Goal: Complete application form

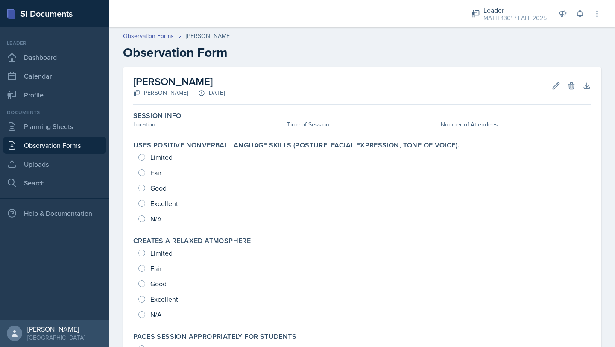
scroll to position [47, 0]
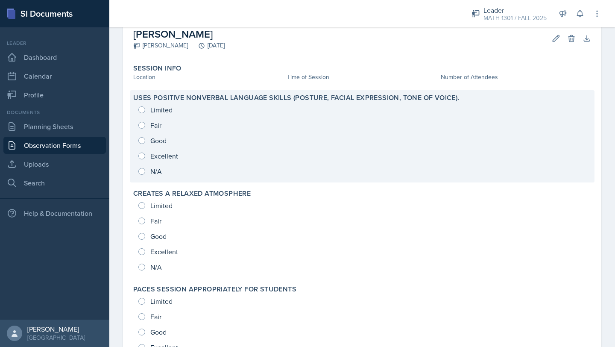
click at [146, 158] on div "Limited Fair Good Excellent N/A" at bounding box center [362, 140] width 458 height 77
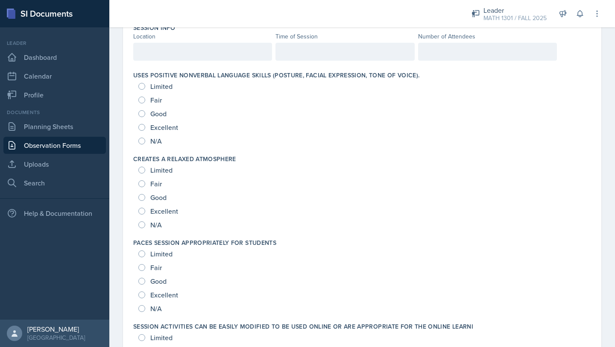
scroll to position [94, 0]
click at [142, 128] on input "Excellent" at bounding box center [141, 126] width 7 height 7
radio input "true"
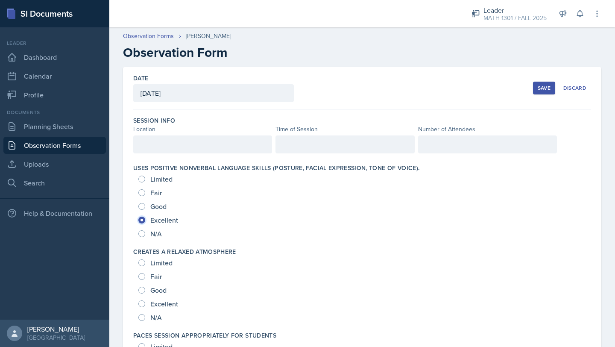
scroll to position [194, 0]
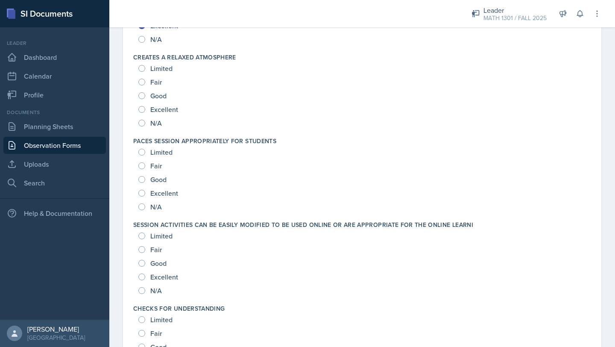
click at [145, 108] on div "Excellent" at bounding box center [158, 109] width 41 height 14
click at [143, 108] on input "Excellent" at bounding box center [141, 109] width 7 height 7
radio input "true"
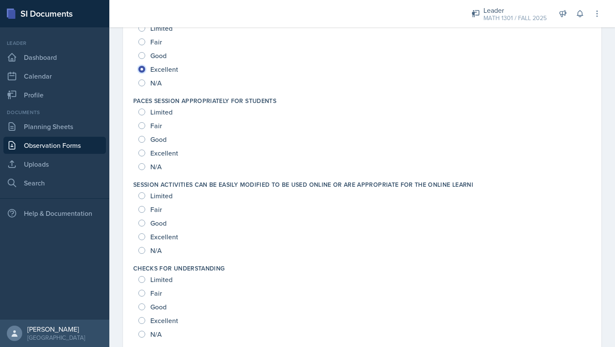
scroll to position [247, 0]
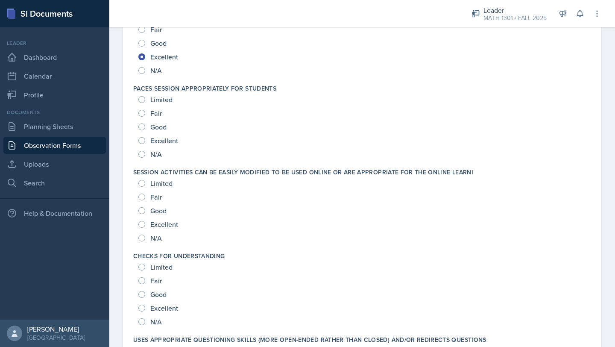
click at [145, 137] on div "Excellent" at bounding box center [158, 141] width 41 height 14
click at [142, 144] on div "Excellent" at bounding box center [158, 141] width 41 height 14
click at [143, 140] on input "Excellent" at bounding box center [141, 140] width 7 height 7
radio input "true"
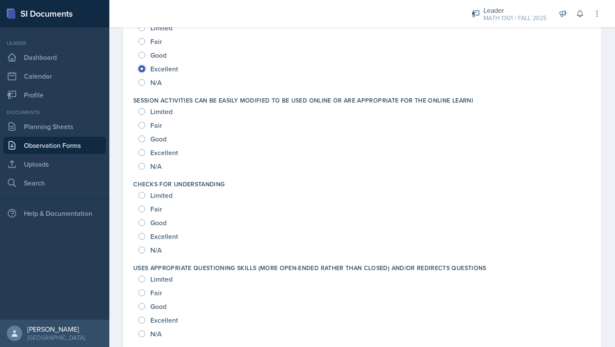
scroll to position [322, 0]
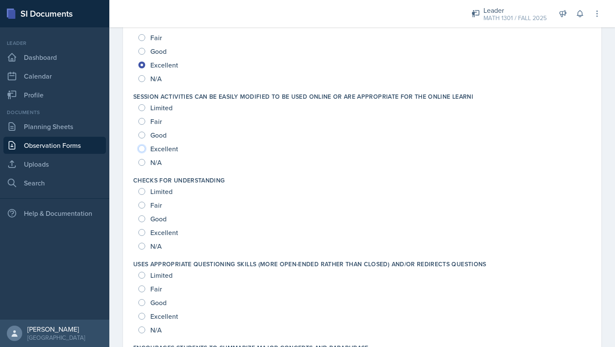
click at [142, 149] on input "Excellent" at bounding box center [141, 148] width 7 height 7
radio input "true"
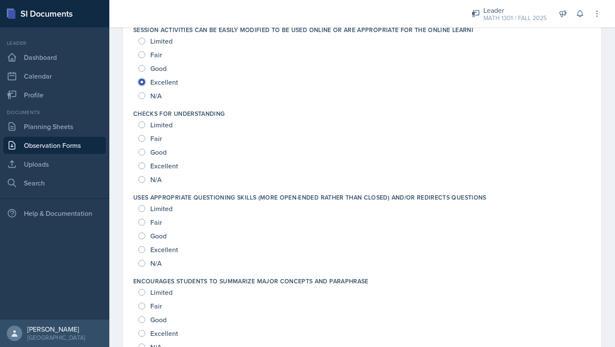
scroll to position [390, 0]
click at [143, 164] on input "Excellent" at bounding box center [141, 164] width 7 height 7
radio input "true"
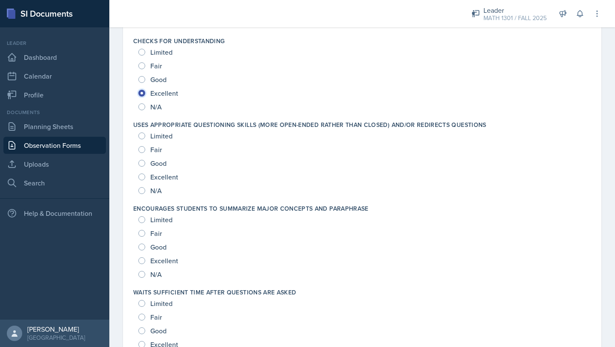
scroll to position [464, 0]
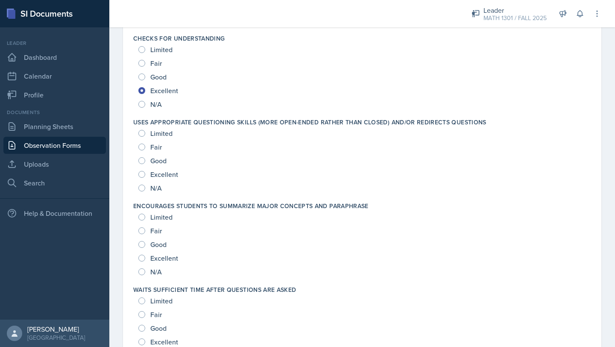
click at [141, 180] on div "Excellent" at bounding box center [158, 174] width 41 height 14
click at [141, 173] on input "Excellent" at bounding box center [141, 174] width 7 height 7
radio input "true"
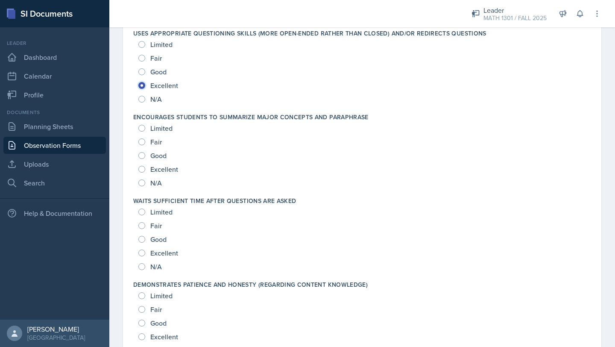
scroll to position [555, 0]
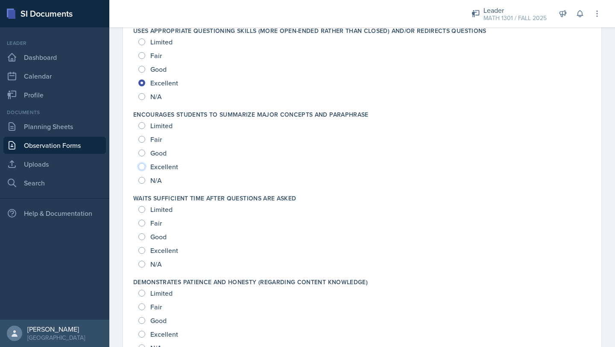
click at [143, 168] on input "Excellent" at bounding box center [141, 166] width 7 height 7
radio input "true"
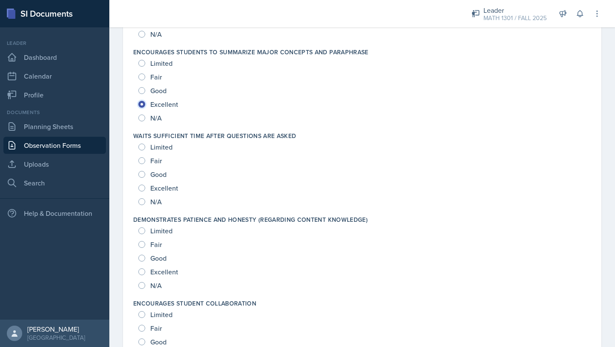
scroll to position [621, 0]
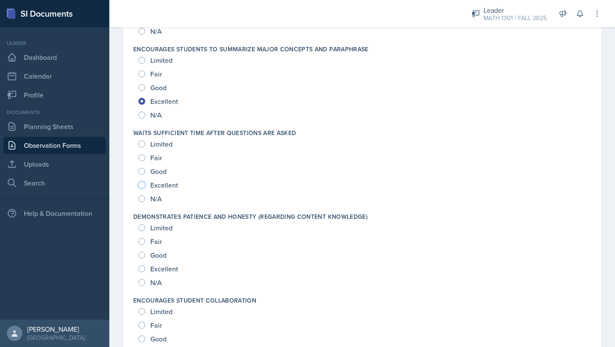
click at [140, 185] on input "Excellent" at bounding box center [141, 184] width 7 height 7
radio input "true"
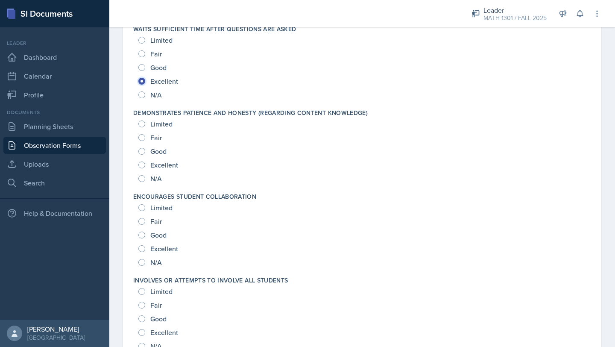
scroll to position [727, 0]
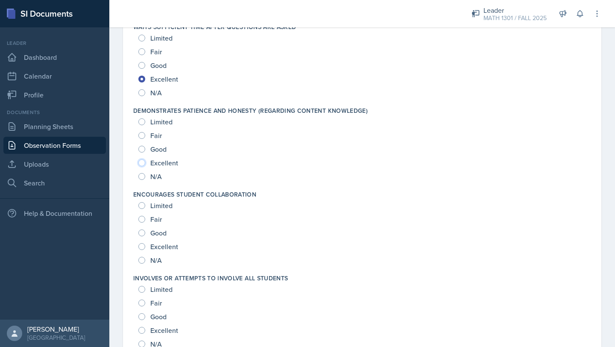
click at [143, 164] on input "Excellent" at bounding box center [141, 162] width 7 height 7
radio input "true"
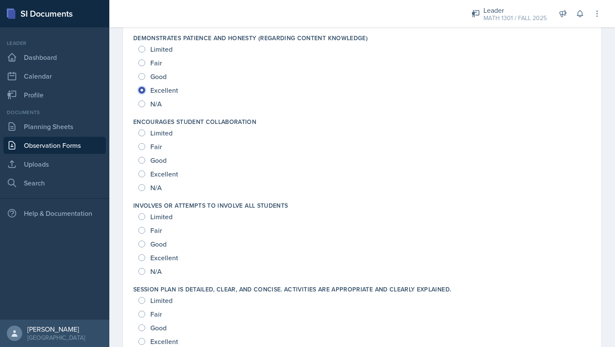
scroll to position [803, 0]
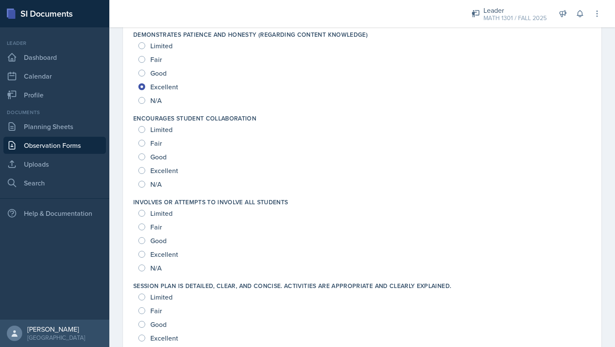
click at [139, 175] on div "Excellent" at bounding box center [158, 171] width 41 height 14
click at [140, 171] on input "Excellent" at bounding box center [141, 170] width 7 height 7
radio input "true"
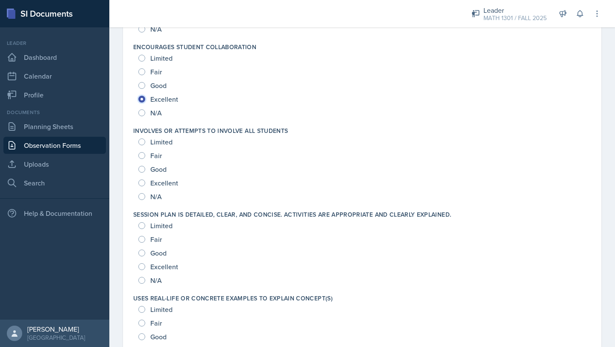
scroll to position [883, 0]
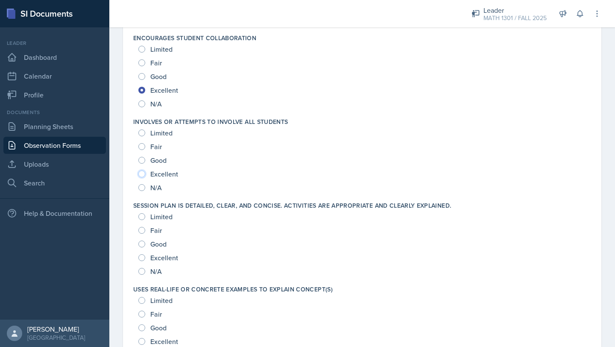
click at [141, 175] on input "Excellent" at bounding box center [141, 173] width 7 height 7
radio input "true"
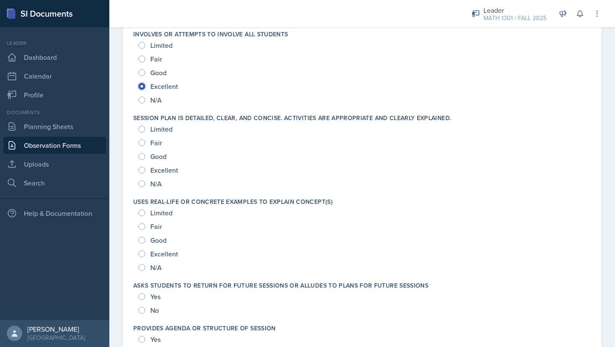
scroll to position [974, 0]
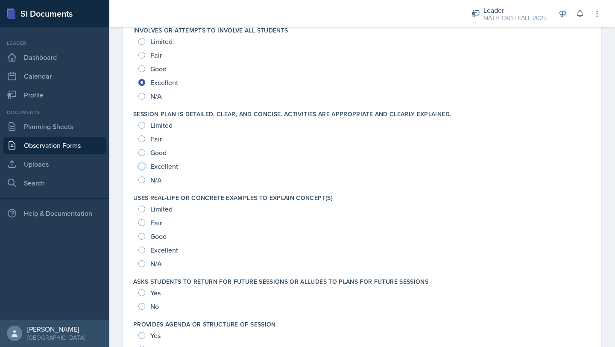
click at [142, 166] on input "Excellent" at bounding box center [141, 166] width 7 height 7
radio input "true"
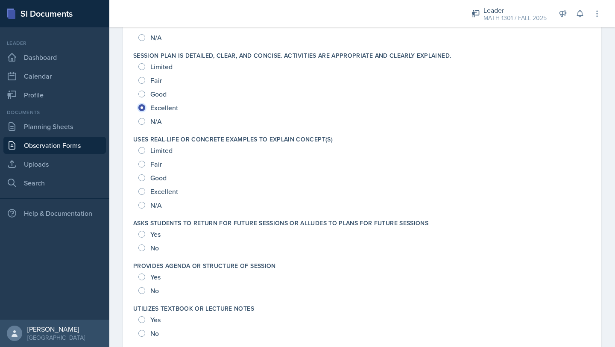
scroll to position [1042, 0]
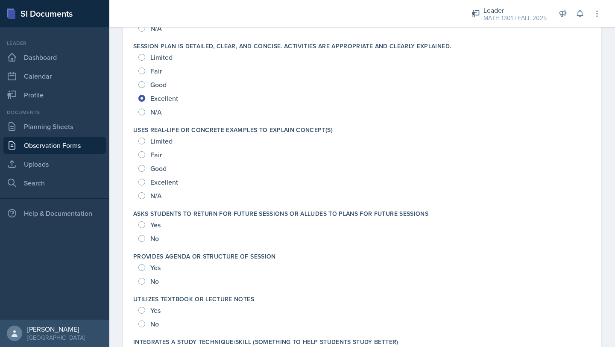
click at [141, 186] on div "Excellent" at bounding box center [158, 182] width 41 height 14
click at [143, 180] on input "Excellent" at bounding box center [141, 181] width 7 height 7
radio input "true"
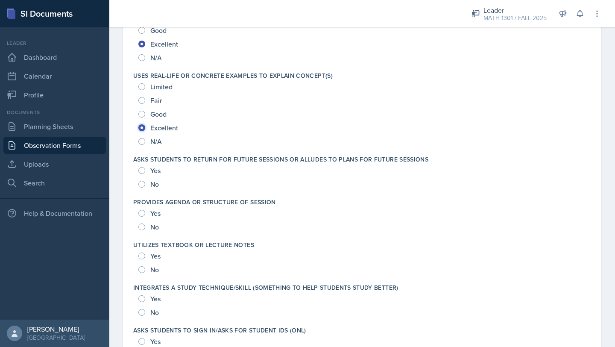
scroll to position [1107, 0]
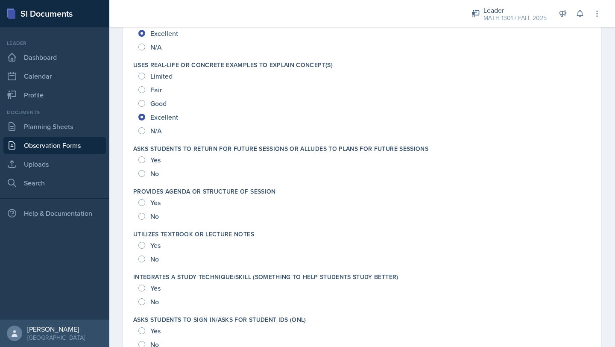
click at [146, 159] on div "Yes" at bounding box center [150, 160] width 24 height 14
click at [143, 159] on input "Yes" at bounding box center [141, 159] width 7 height 7
radio input "true"
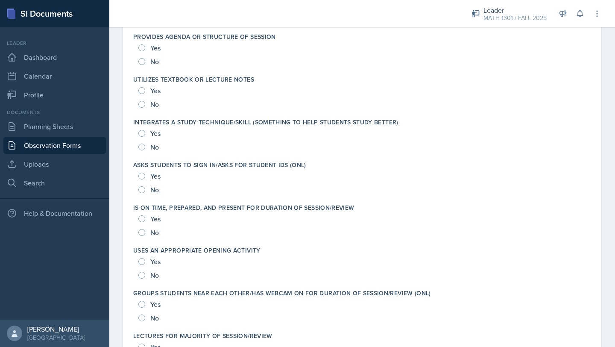
scroll to position [1244, 0]
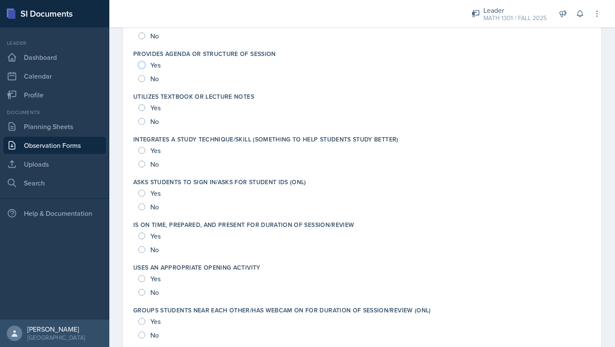
click at [141, 65] on input "Yes" at bounding box center [141, 64] width 7 height 7
radio input "true"
click at [140, 111] on input "Yes" at bounding box center [141, 107] width 7 height 7
radio input "true"
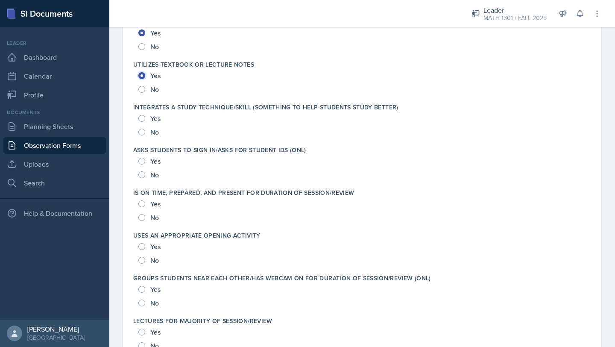
scroll to position [1278, 0]
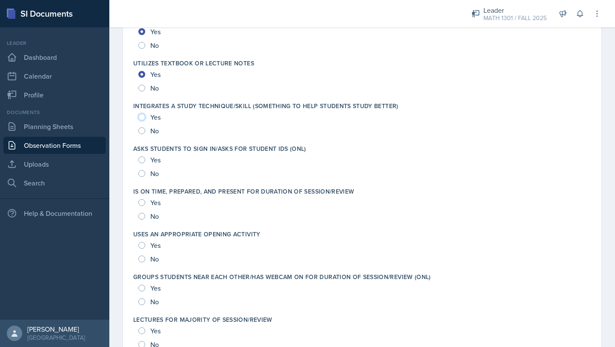
click at [142, 118] on input "Yes" at bounding box center [141, 117] width 7 height 7
radio input "true"
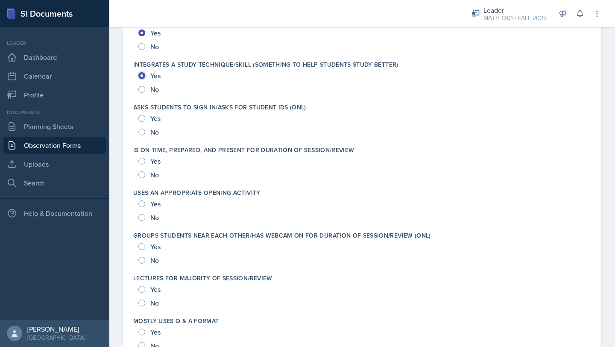
scroll to position [1320, 0]
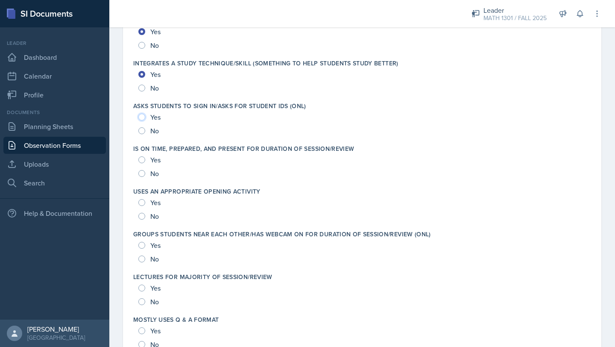
click at [142, 117] on input "Yes" at bounding box center [141, 117] width 7 height 7
radio input "true"
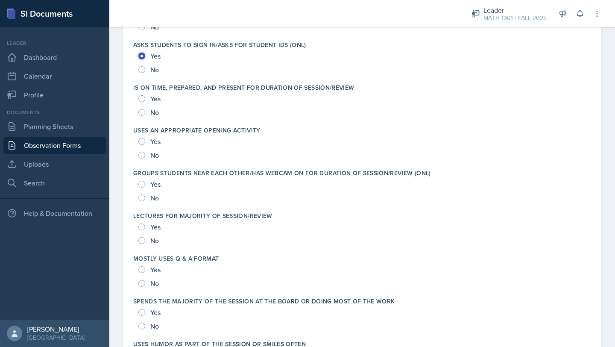
scroll to position [1383, 0]
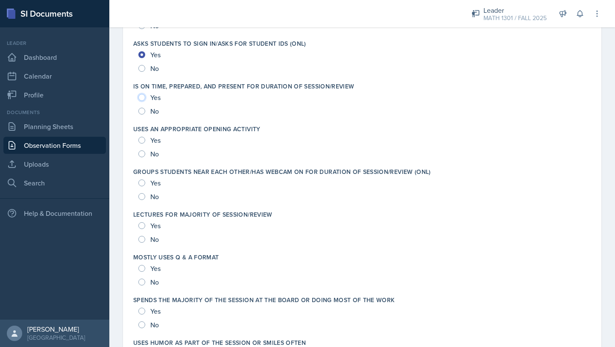
click at [141, 99] on input "Yes" at bounding box center [141, 97] width 7 height 7
radio input "true"
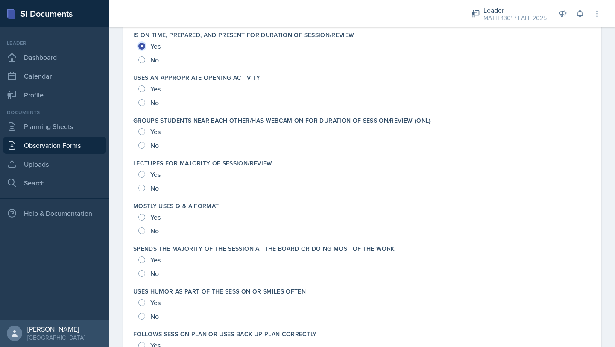
scroll to position [1435, 0]
click at [143, 86] on input "Yes" at bounding box center [141, 88] width 7 height 7
radio input "true"
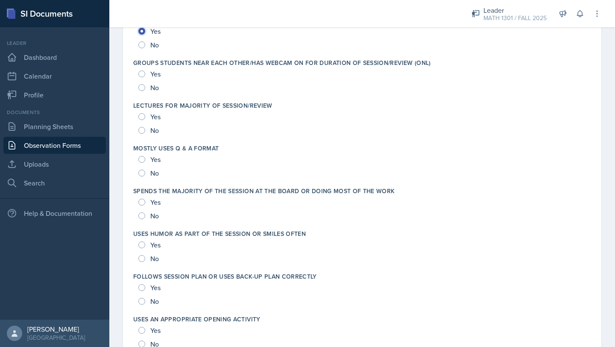
scroll to position [1493, 0]
click at [143, 76] on div "Yes" at bounding box center [150, 73] width 24 height 14
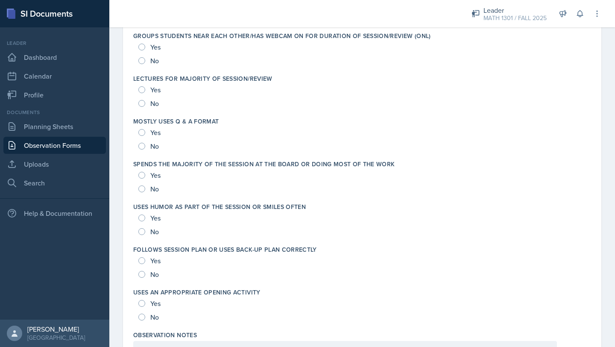
scroll to position [1515, 0]
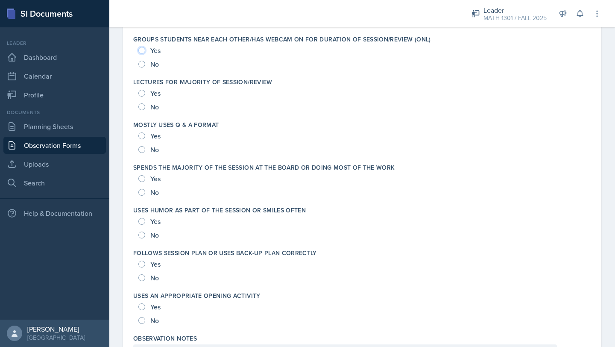
click at [143, 51] on input "Yes" at bounding box center [141, 50] width 7 height 7
radio input "true"
click at [142, 107] on input "No" at bounding box center [141, 106] width 7 height 7
radio input "true"
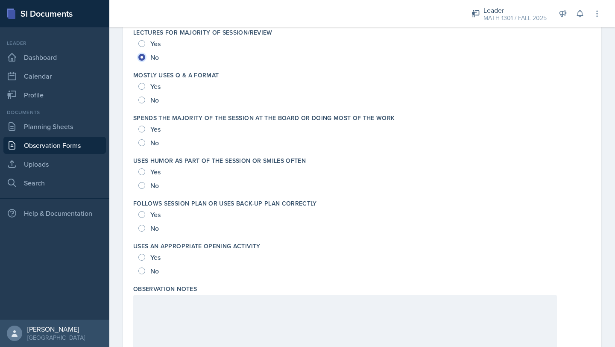
scroll to position [1565, 0]
click at [143, 99] on input "No" at bounding box center [141, 99] width 7 height 7
radio input "true"
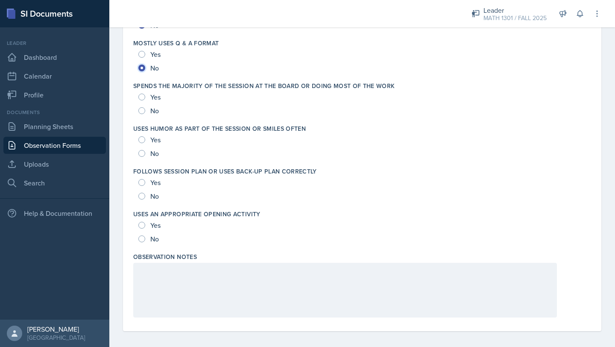
scroll to position [1601, 0]
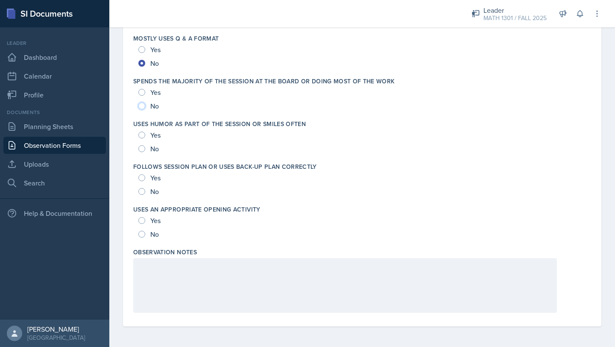
click at [141, 108] on input "No" at bounding box center [141, 105] width 7 height 7
radio input "true"
click at [141, 136] on input "Yes" at bounding box center [141, 134] width 7 height 7
radio input "true"
click at [141, 180] on input "Yes" at bounding box center [141, 177] width 7 height 7
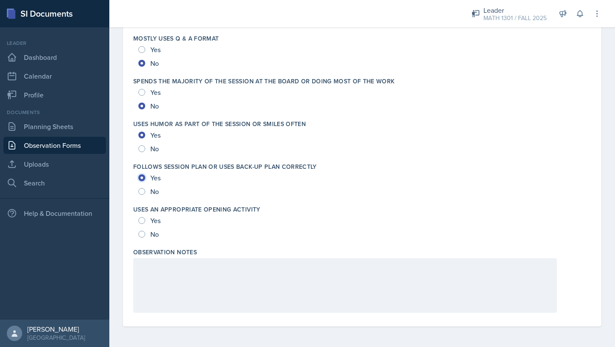
radio input "true"
click at [143, 219] on input "Yes" at bounding box center [141, 220] width 7 height 7
radio input "true"
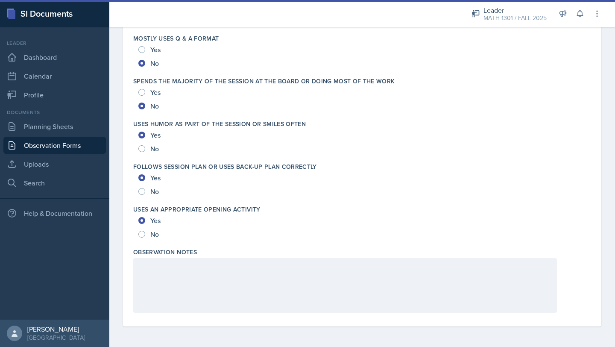
click at [205, 302] on div at bounding box center [345, 285] width 424 height 55
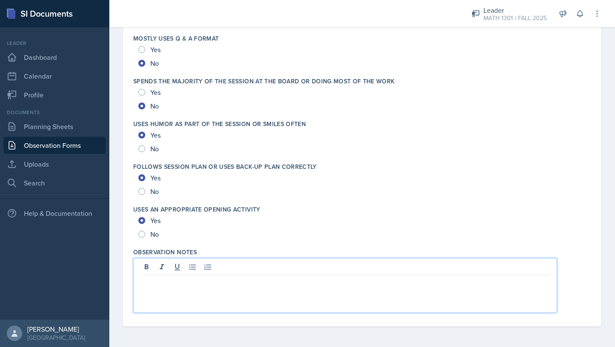
scroll to position [1616, 0]
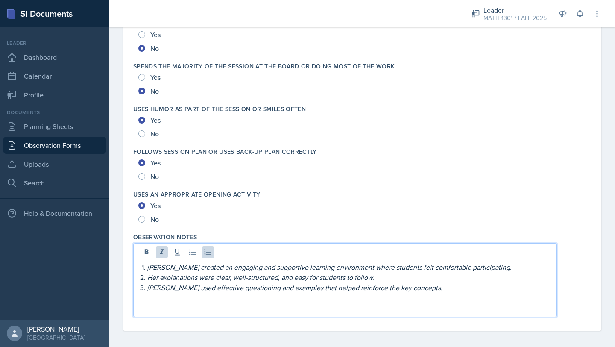
click at [147, 271] on em "[PERSON_NAME] created an engaging and supportive learning environment where stu…" at bounding box center [329, 266] width 364 height 9
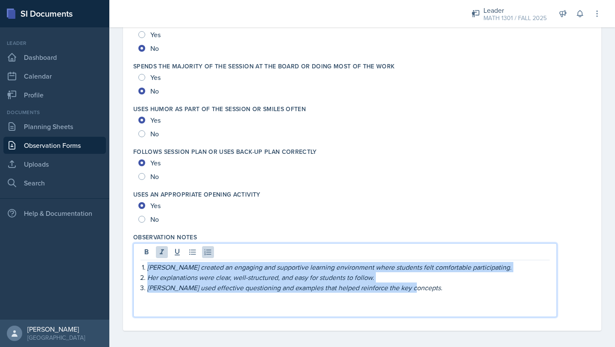
drag, startPoint x: 410, startPoint y: 292, endPoint x: 411, endPoint y: 238, distance: 53.4
click at [411, 238] on div "Observation Notes [PERSON_NAME] created an engaging and supportive learning env…" at bounding box center [362, 276] width 458 height 94
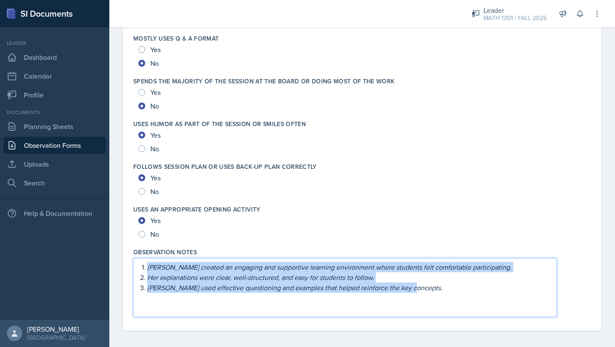
click at [262, 279] on em "Her explanations were clear, well-structured, and easy for students to follow." at bounding box center [260, 276] width 227 height 9
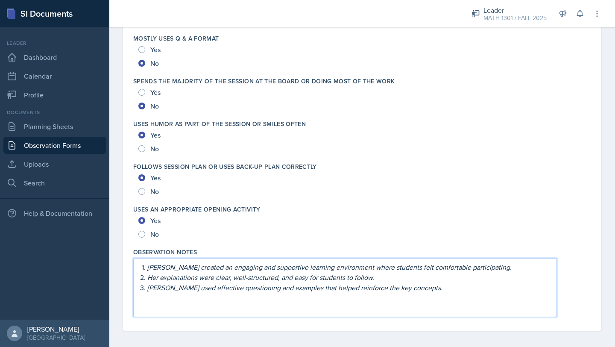
click at [408, 298] on p at bounding box center [344, 297] width 409 height 10
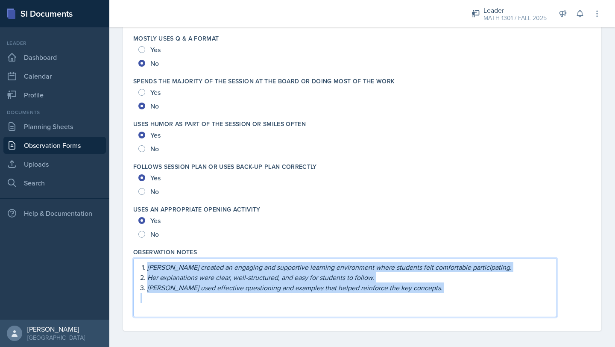
drag, startPoint x: 408, startPoint y: 297, endPoint x: 411, endPoint y: 257, distance: 39.8
click at [411, 258] on div "[PERSON_NAME] created an engaging and supportive learning environment where stu…" at bounding box center [345, 287] width 424 height 59
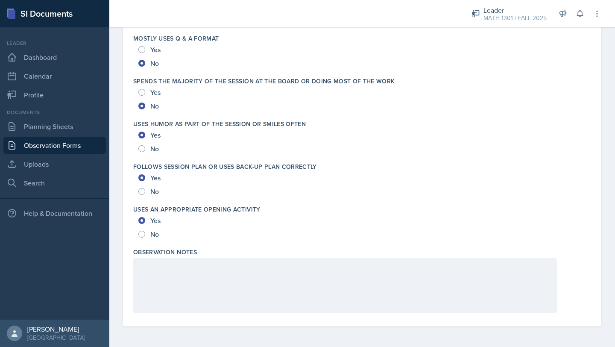
click at [237, 295] on div at bounding box center [345, 285] width 424 height 55
click at [166, 269] on button at bounding box center [162, 267] width 12 height 12
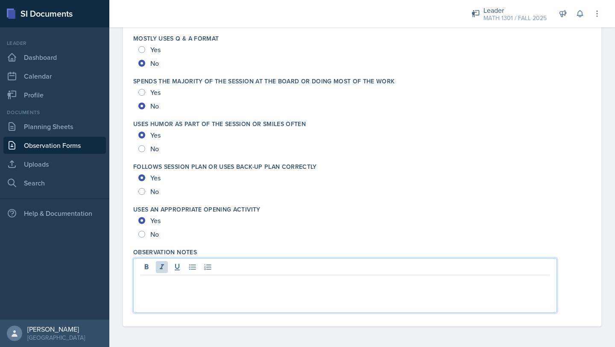
click at [165, 285] on p at bounding box center [344, 282] width 409 height 10
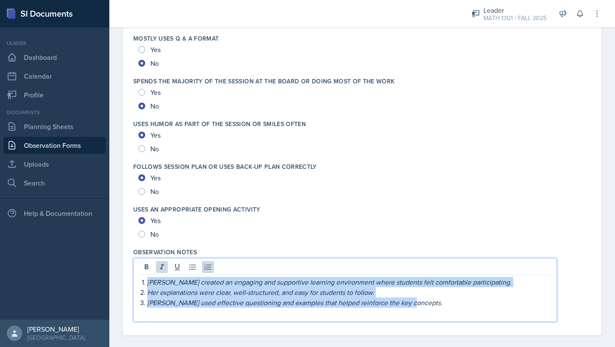
drag, startPoint x: 413, startPoint y: 307, endPoint x: 398, endPoint y: 269, distance: 41.2
click at [398, 269] on div "[PERSON_NAME] created an engaging and supportive learning environment where stu…" at bounding box center [345, 290] width 424 height 64
click at [159, 268] on icon at bounding box center [162, 267] width 9 height 9
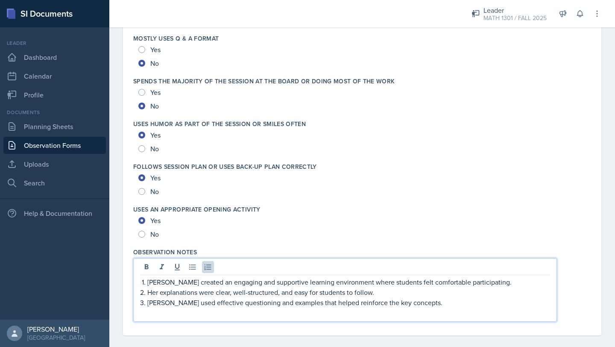
click at [147, 283] on li "[PERSON_NAME] created an engaging and supportive learning environment where stu…" at bounding box center [348, 282] width 402 height 10
click at [147, 293] on li "Her explanations were clear, well-structured, and easy for students to follow." at bounding box center [348, 292] width 402 height 10
click at [148, 304] on p "[PERSON_NAME] used effective questioning and examples that helped reinforce the…" at bounding box center [348, 302] width 402 height 10
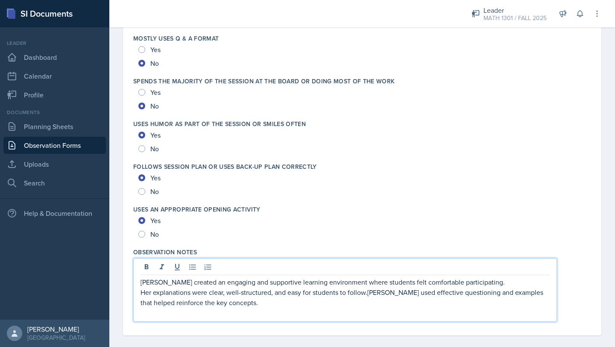
click at [380, 295] on p "Her explanations were clear, well-structured, and easy for students to follow.[…" at bounding box center [344, 297] width 409 height 20
click at [233, 304] on p "Her explanations were clear, well-structured, and easy for students to follow.S…" at bounding box center [344, 297] width 409 height 20
drag, startPoint x: 472, startPoint y: 282, endPoint x: 332, endPoint y: 282, distance: 139.6
click at [332, 282] on p "[PERSON_NAME] created an engaging and supportive learning environment where stu…" at bounding box center [344, 282] width 409 height 10
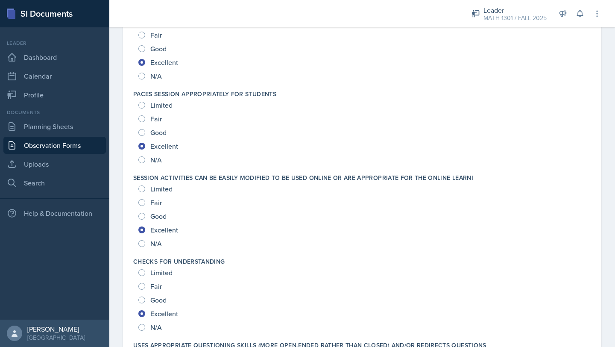
scroll to position [0, 0]
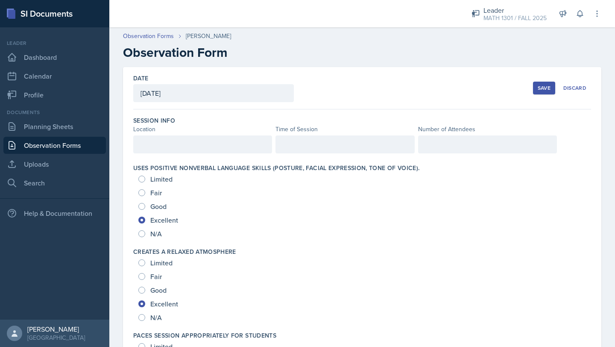
click at [239, 147] on div at bounding box center [202, 144] width 139 height 18
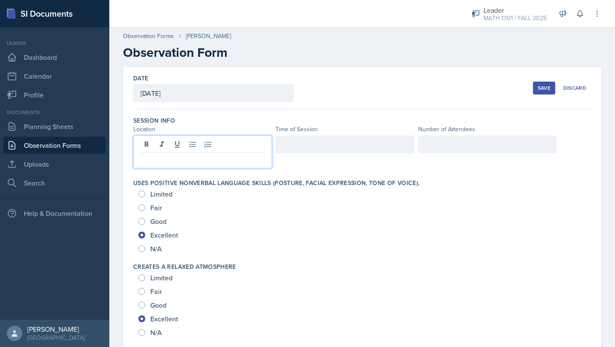
click at [219, 162] on p at bounding box center [202, 159] width 124 height 10
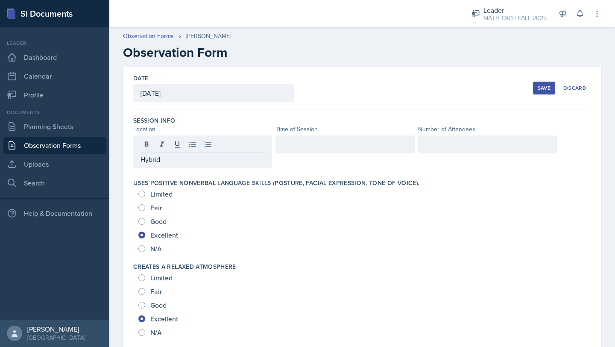
click at [299, 138] on div at bounding box center [344, 144] width 139 height 18
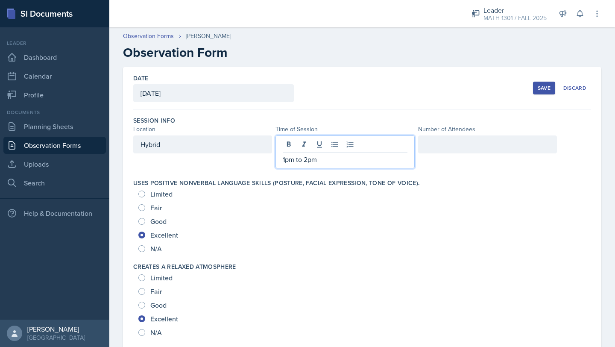
click at [440, 140] on div at bounding box center [487, 144] width 139 height 18
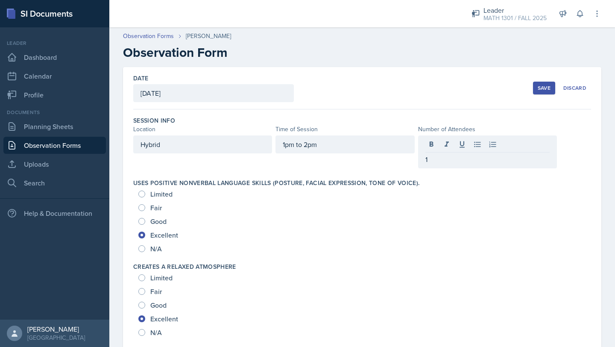
click at [435, 239] on div "Excellent" at bounding box center [361, 235] width 447 height 14
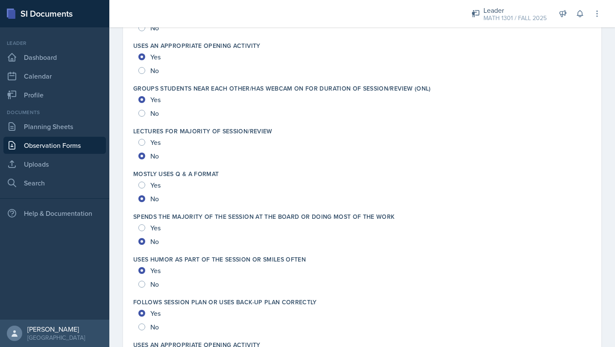
scroll to position [1601, 0]
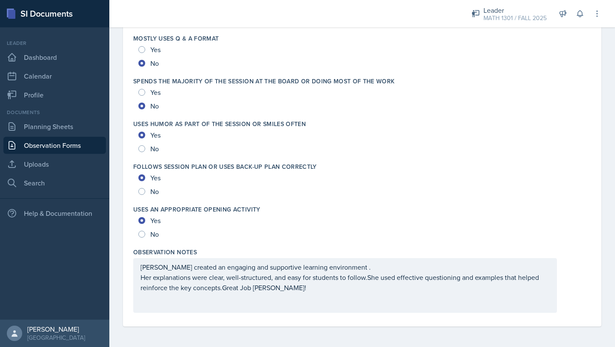
click at [139, 277] on div "[PERSON_NAME] created an engaging and supportive learning environment . Her exp…" at bounding box center [345, 285] width 424 height 55
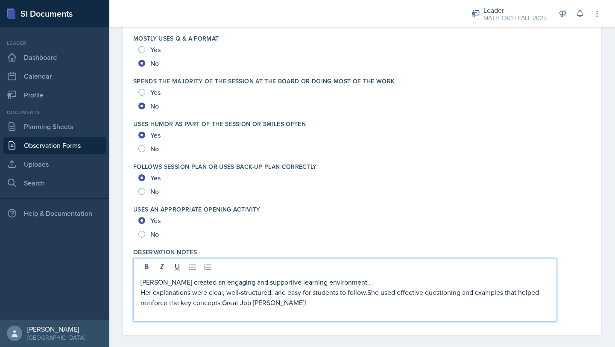
scroll to position [1610, 0]
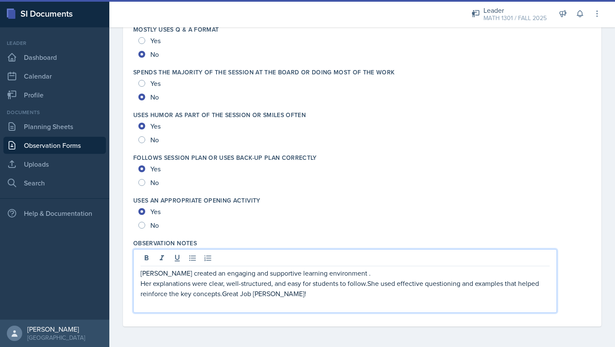
click at [140, 285] on p "Her explanations were clear, well-structured, and easy for students to follow.S…" at bounding box center [344, 288] width 409 height 20
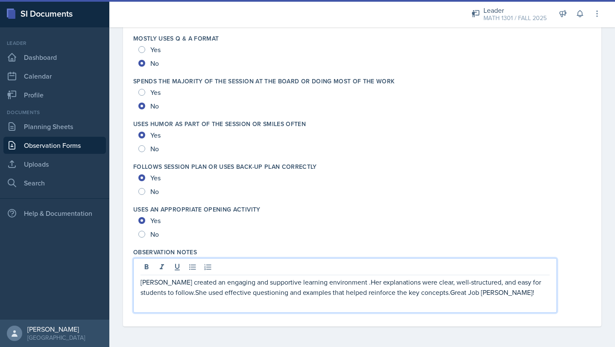
scroll to position [1601, 0]
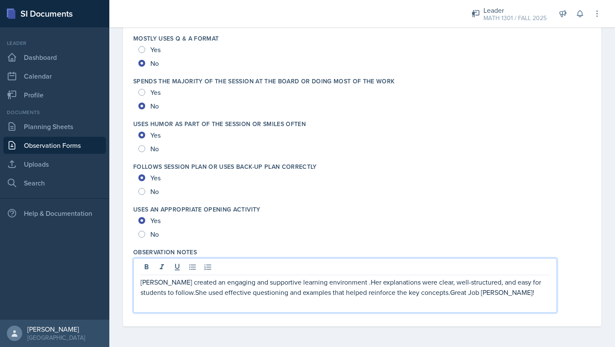
click at [384, 292] on p "[PERSON_NAME] created an engaging and supportive learning environment .Her expl…" at bounding box center [344, 287] width 409 height 20
click at [478, 298] on p at bounding box center [344, 302] width 409 height 10
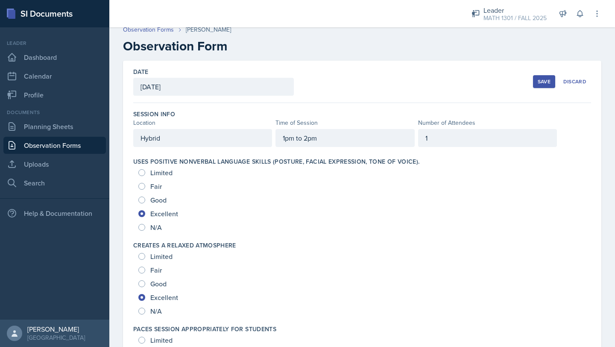
scroll to position [8, 0]
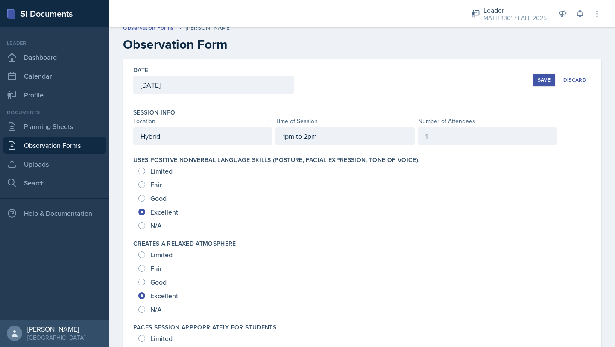
click at [536, 81] on button "Save" at bounding box center [544, 79] width 22 height 13
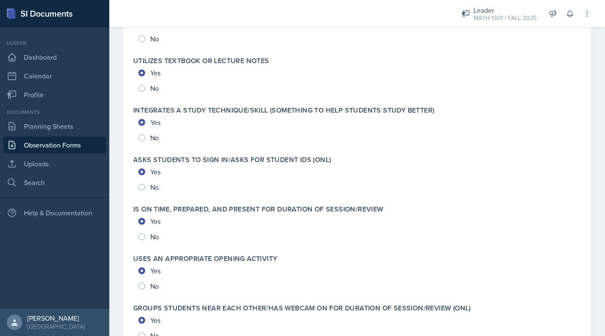
scroll to position [1849, 0]
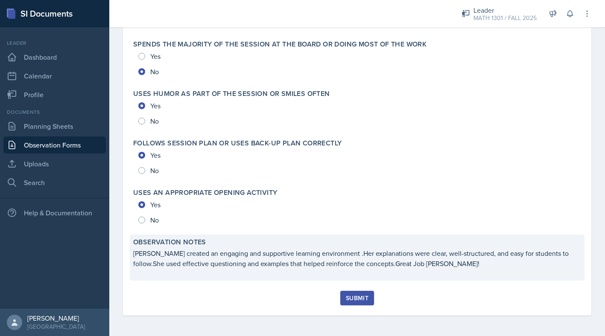
click at [361, 266] on p "[PERSON_NAME] created an engaging and supportive learning environment .Her expl…" at bounding box center [357, 258] width 448 height 20
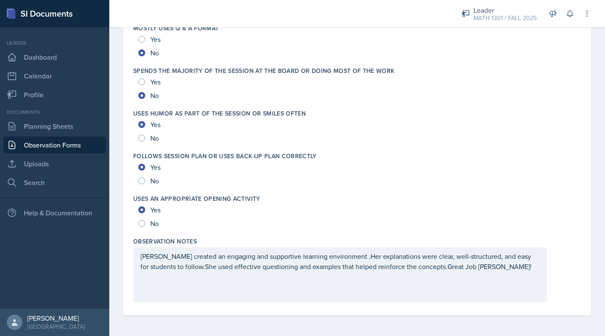
scroll to position [1612, 0]
click at [365, 269] on p "[PERSON_NAME] created an engaging and supportive learning environment .Her expl…" at bounding box center [339, 261] width 399 height 20
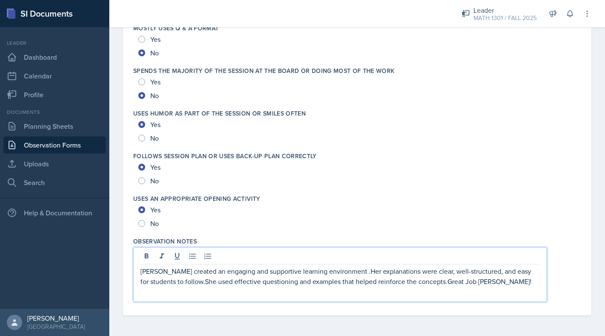
click at [368, 281] on p "[PERSON_NAME] created an engaging and supportive learning environment .Her expl…" at bounding box center [339, 276] width 399 height 20
click at [410, 283] on p "[PERSON_NAME] created an engaging and supportive learning environment .Her expl…" at bounding box center [339, 276] width 399 height 20
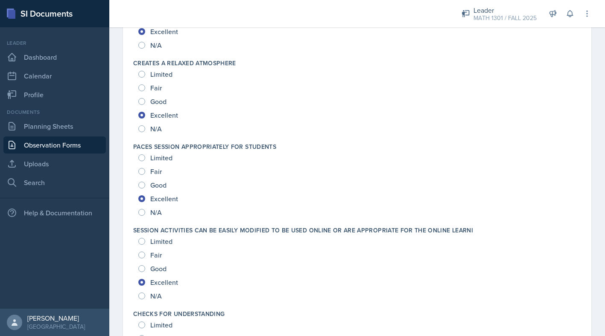
scroll to position [0, 0]
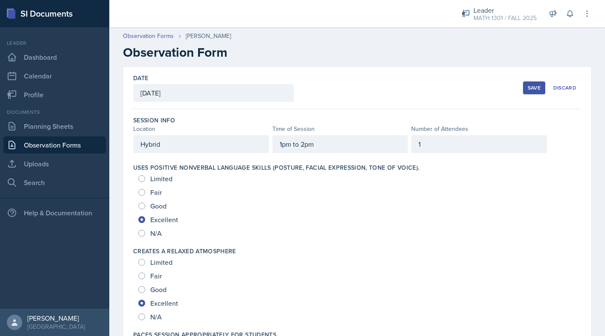
click at [532, 79] on div "Save Discard" at bounding box center [552, 88] width 58 height 20
click at [533, 89] on div "Save" at bounding box center [534, 88] width 13 height 7
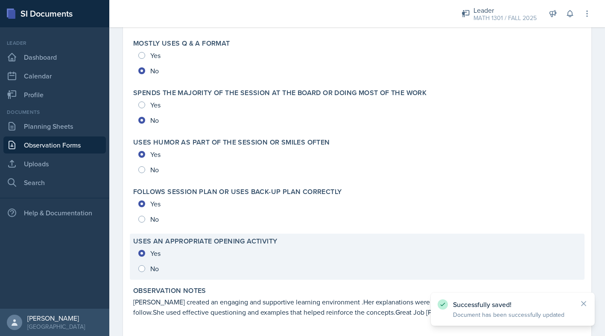
scroll to position [1849, 0]
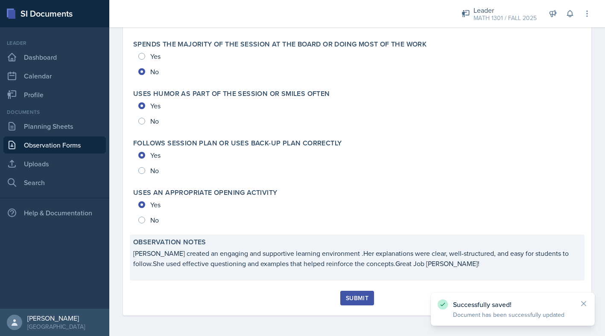
click at [377, 263] on p "[PERSON_NAME] created an engaging and supportive learning environment .Her expl…" at bounding box center [357, 258] width 448 height 20
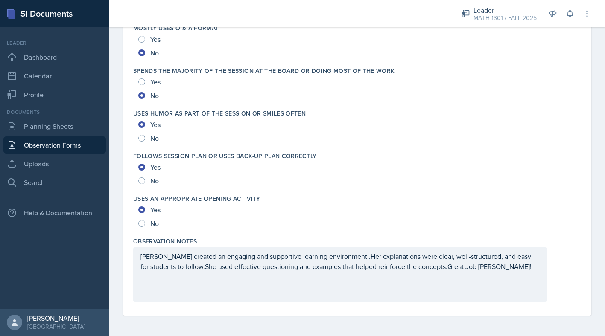
click at [411, 268] on p "[PERSON_NAME] created an engaging and supportive learning environment .Her expl…" at bounding box center [339, 261] width 399 height 20
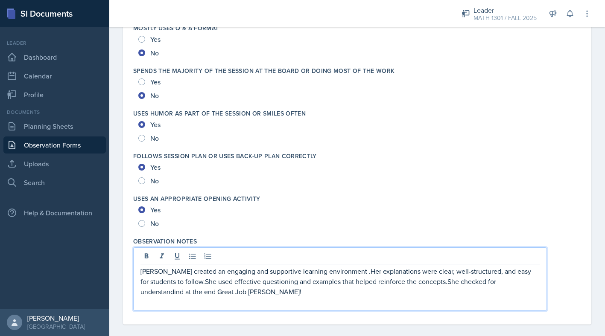
click at [503, 283] on p "[PERSON_NAME] created an engaging and supportive learning environment .Her expl…" at bounding box center [339, 281] width 399 height 31
click at [537, 282] on p "[PERSON_NAME] created an engaging and supportive learning environment .Her expl…" at bounding box center [339, 281] width 399 height 31
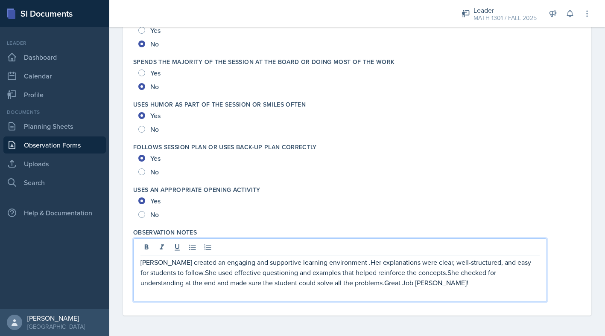
click at [306, 283] on p "[PERSON_NAME] created an engaging and supportive learning environment .Her expl…" at bounding box center [339, 272] width 399 height 31
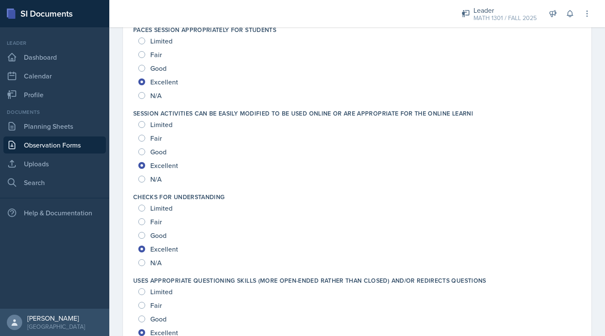
scroll to position [0, 0]
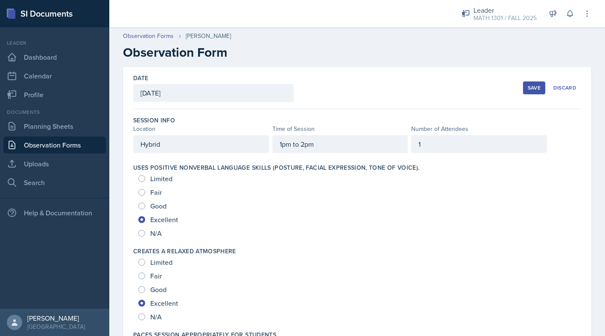
click at [529, 85] on div "Save" at bounding box center [534, 88] width 13 height 7
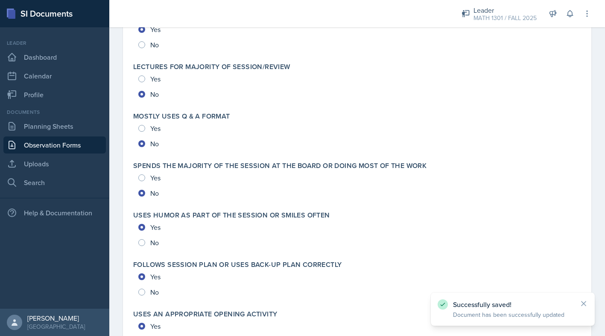
scroll to position [1860, 0]
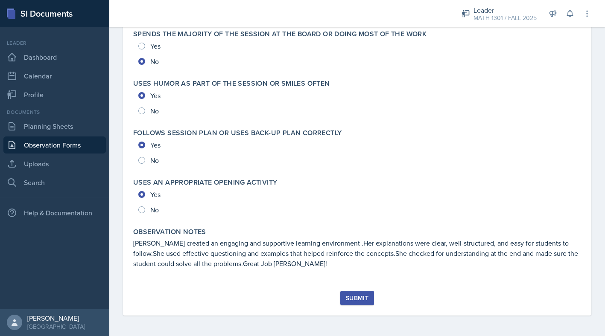
click at [353, 295] on div "Submit" at bounding box center [357, 298] width 23 height 7
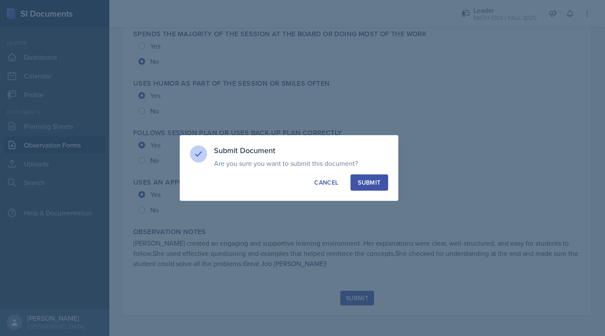
click at [360, 183] on div "Submit" at bounding box center [369, 182] width 23 height 9
radio input "true"
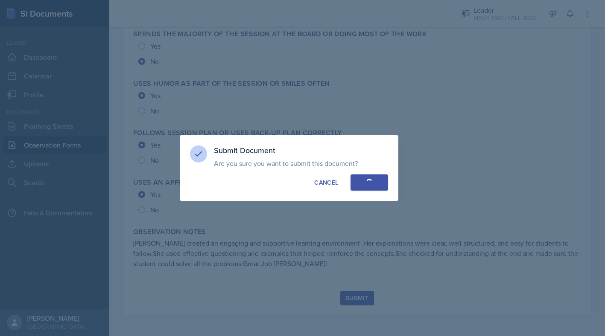
radio input "true"
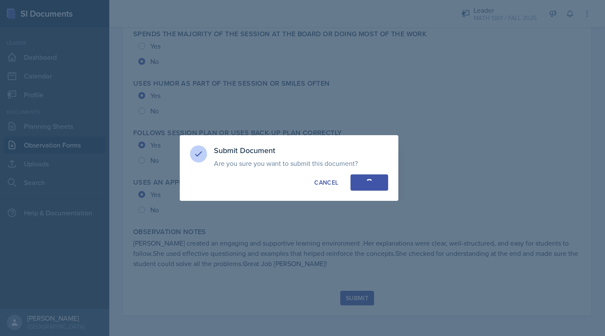
radio input "true"
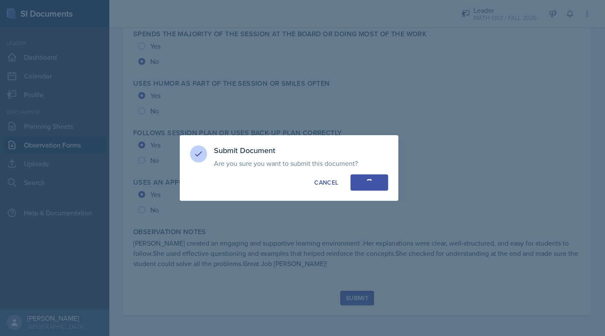
radio input "true"
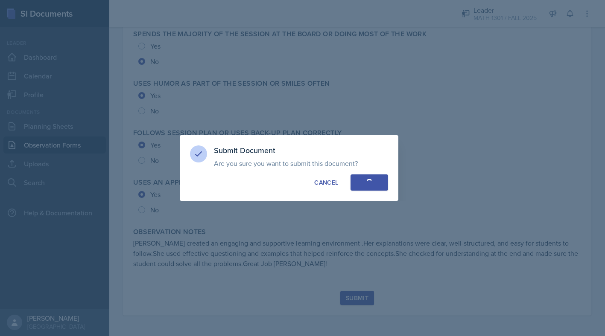
radio input "true"
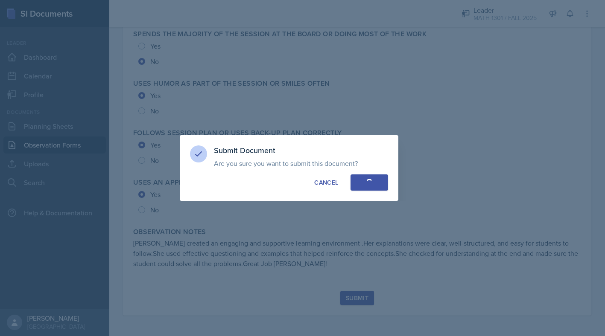
radio input "true"
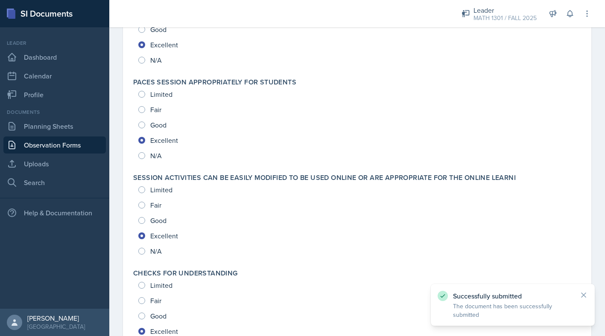
scroll to position [0, 0]
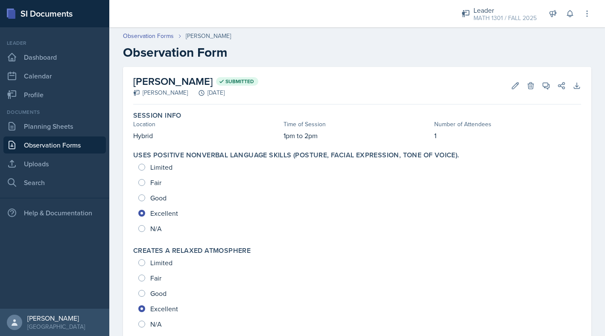
click at [63, 143] on link "Observation Forms" at bounding box center [54, 145] width 102 height 17
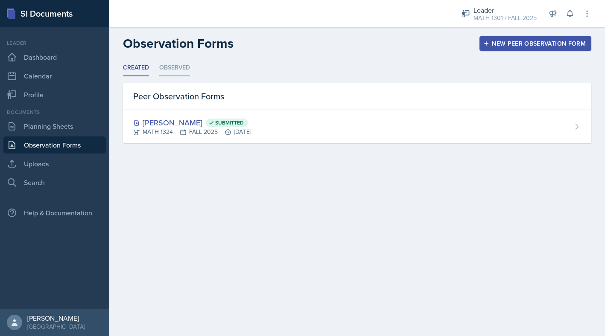
click at [168, 67] on li "Observed" at bounding box center [174, 68] width 31 height 17
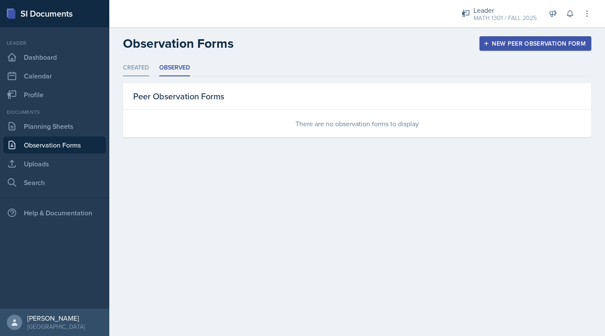
click at [134, 68] on li "Created" at bounding box center [136, 68] width 26 height 17
